Goal: Find specific page/section: Find specific page/section

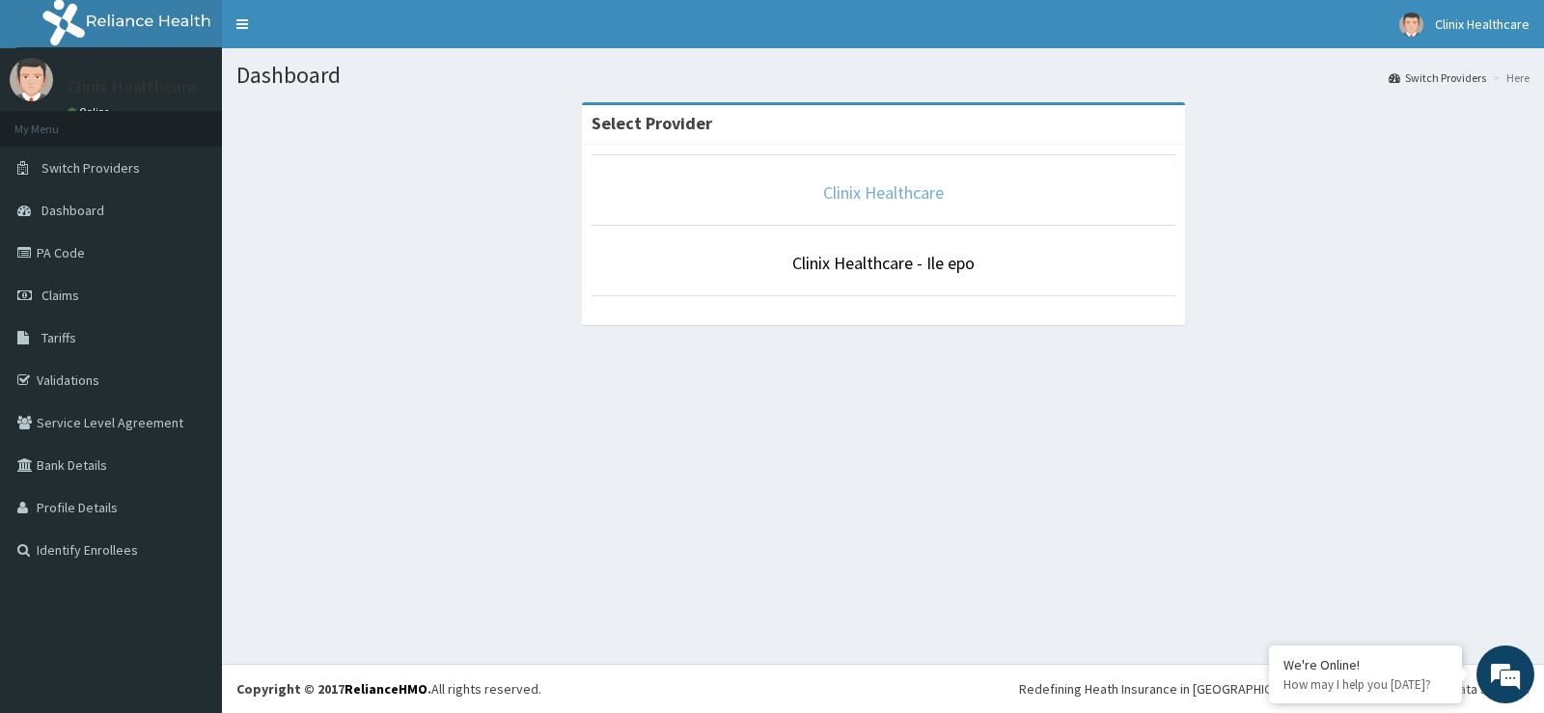
click at [876, 185] on link "Clinix Healthcare" at bounding box center [883, 192] width 121 height 22
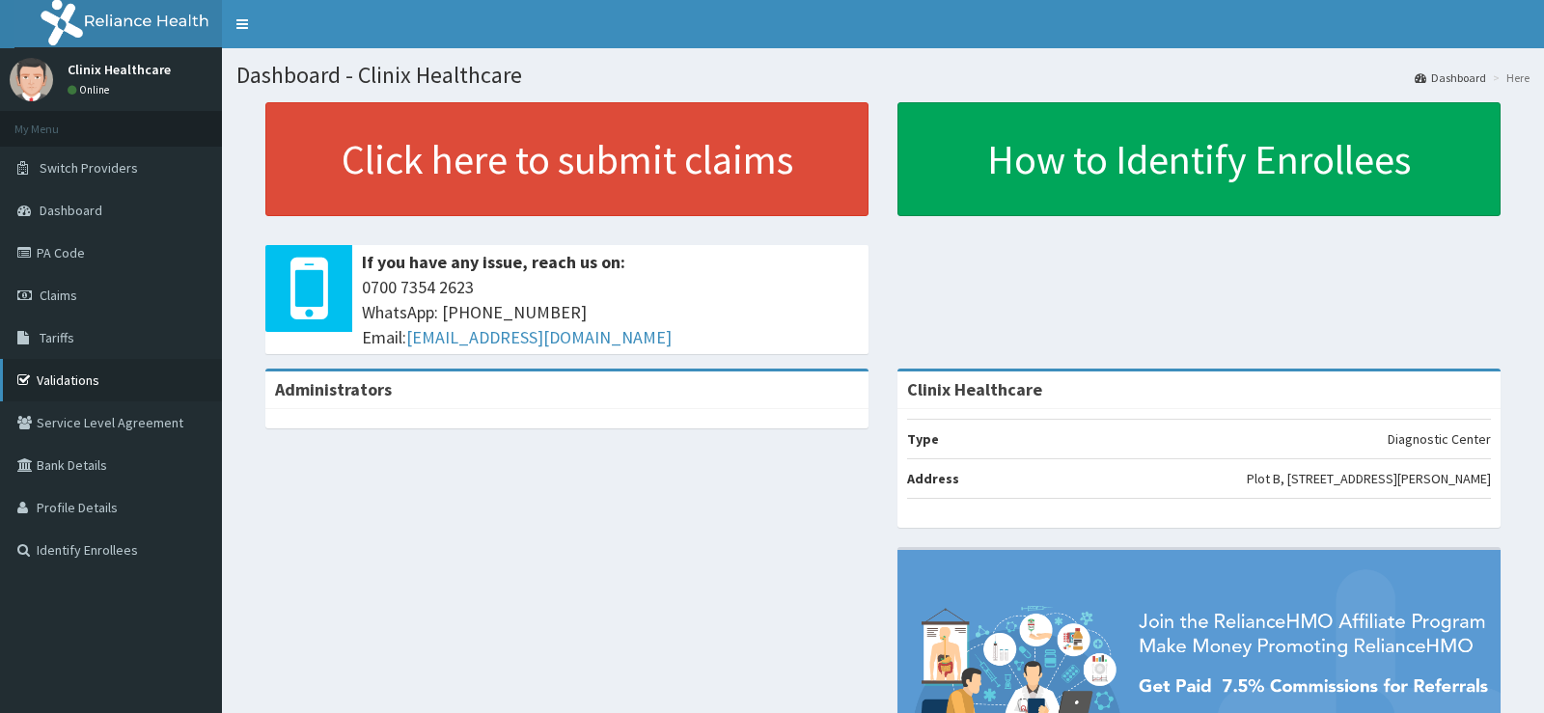
click at [83, 370] on link "Validations" at bounding box center [111, 380] width 222 height 42
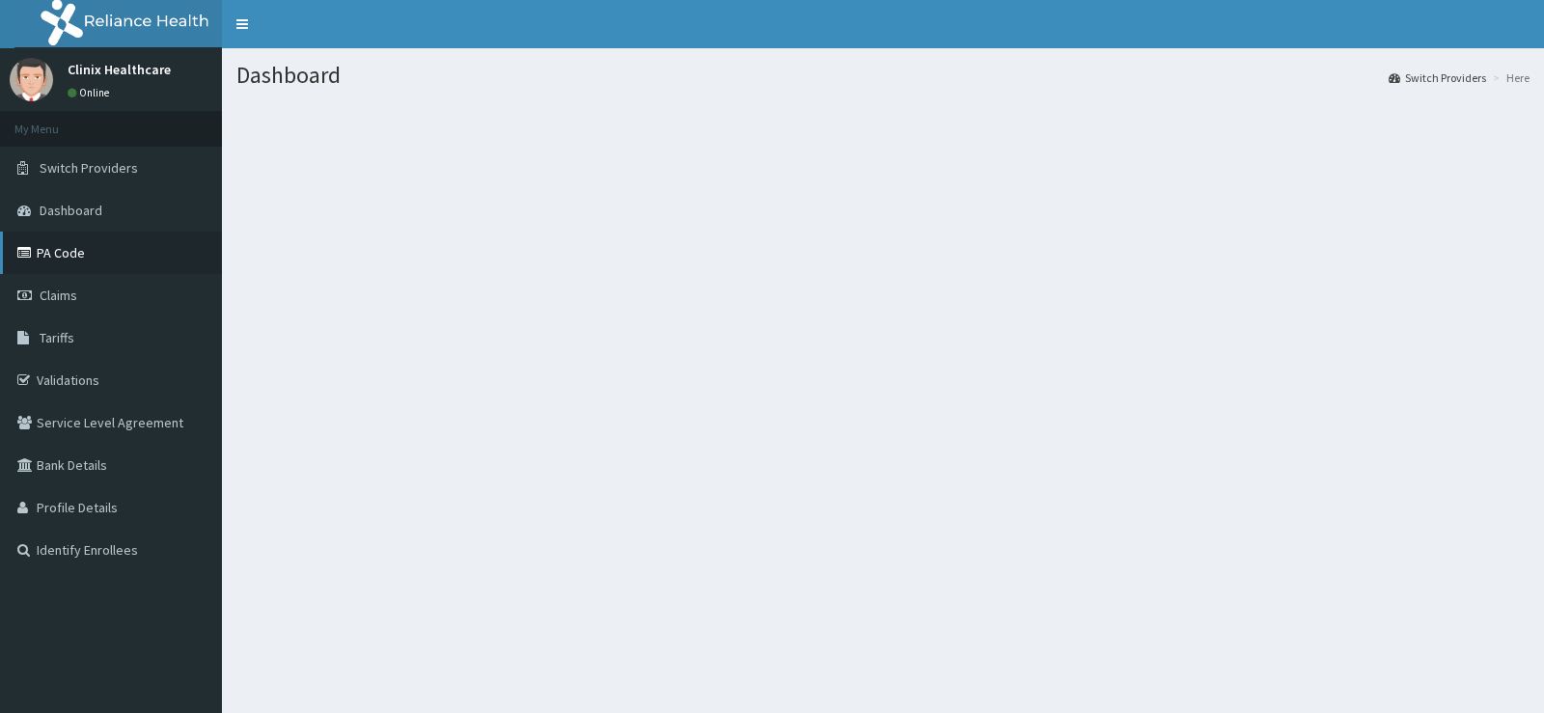
click at [107, 254] on link "PA Code" at bounding box center [111, 253] width 222 height 42
